Goal: Task Accomplishment & Management: Manage account settings

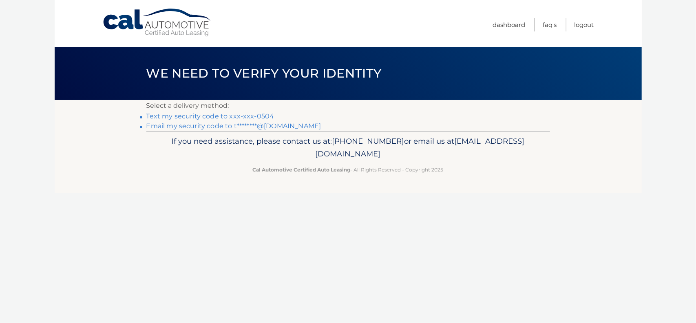
click at [245, 116] on link "Text my security code to xxx-xxx-0504" at bounding box center [210, 116] width 128 height 8
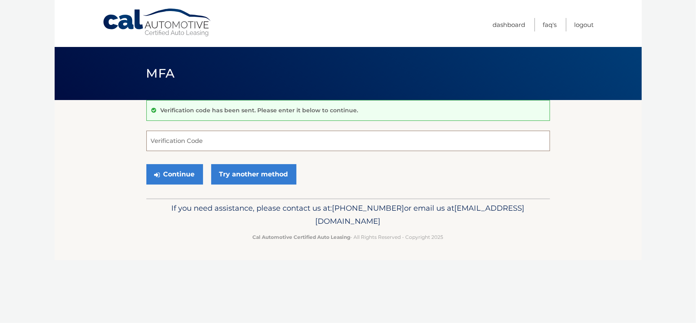
click at [222, 142] on input "Verification Code" at bounding box center [348, 141] width 404 height 20
paste input "488688"
type input "488688"
click at [180, 176] on button "Continue" at bounding box center [174, 174] width 57 height 20
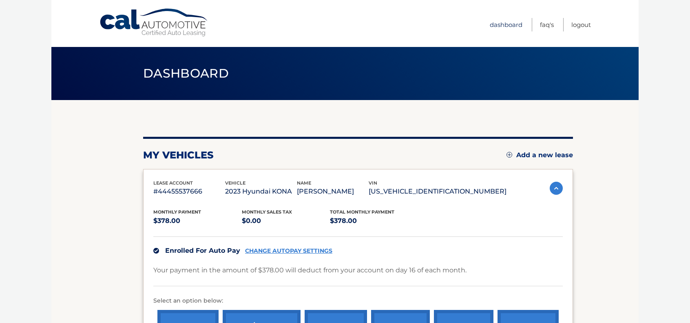
click at [511, 26] on link "Dashboard" at bounding box center [506, 24] width 33 height 13
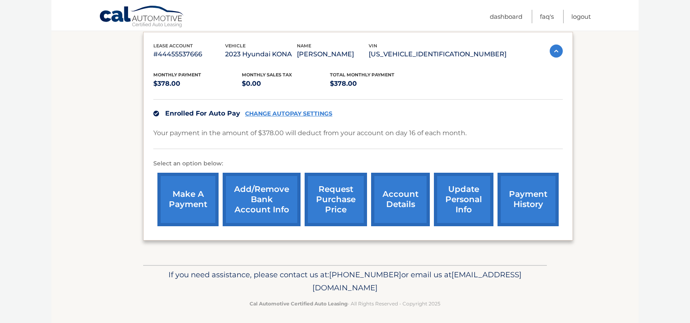
scroll to position [140, 0]
